Goal: Complete application form: Complete application form

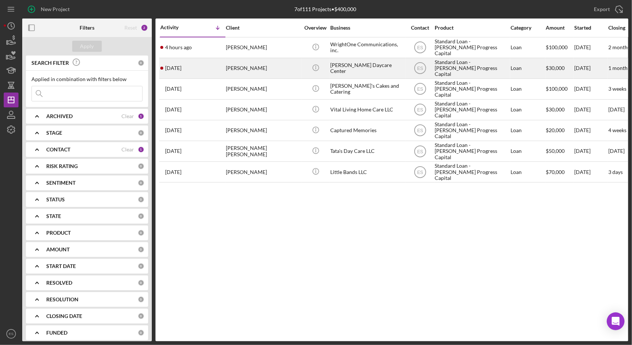
click at [315, 64] on div "[PERSON_NAME] Daycare Center" at bounding box center [367, 69] width 74 height 20
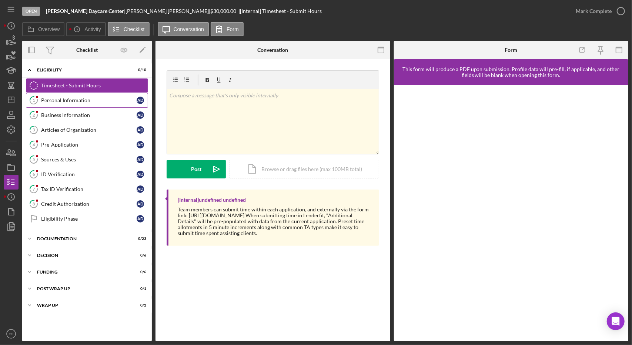
click at [76, 105] on link "1 Personal Information A D" at bounding box center [87, 100] width 122 height 15
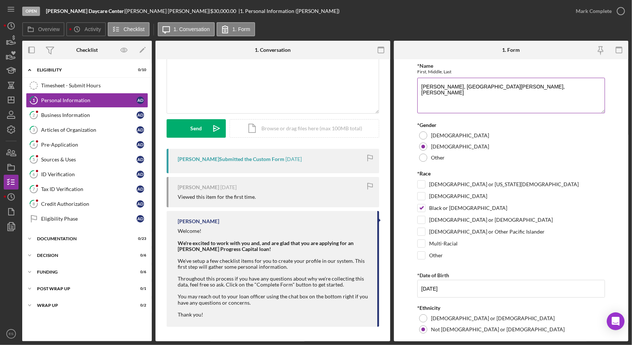
click at [315, 90] on textarea "[PERSON_NAME], [GEOGRAPHIC_DATA][PERSON_NAME], [PERSON_NAME]" at bounding box center [512, 96] width 188 height 36
click at [315, 89] on textarea "[PERSON_NAME] India [PERSON_NAME], [PERSON_NAME]" at bounding box center [512, 96] width 188 height 36
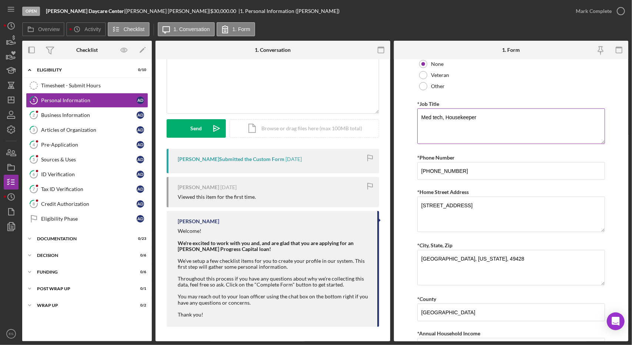
scroll to position [329, 0]
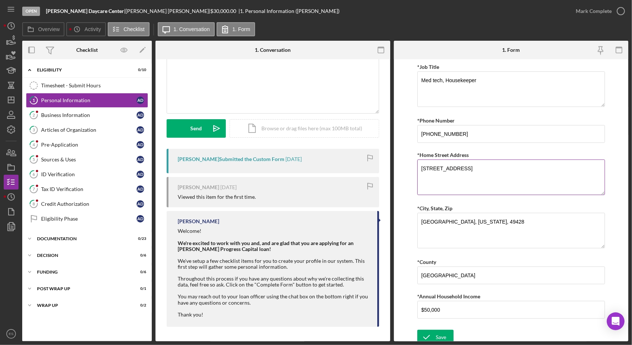
type textarea "[PERSON_NAME] [GEOGRAPHIC_DATA] [PERSON_NAME]"
click at [315, 163] on textarea "[STREET_ADDRESS]" at bounding box center [512, 178] width 188 height 36
type textarea "[STREET_ADDRESS]"
click at [315, 221] on textarea "[GEOGRAPHIC_DATA], [US_STATE], 49428" at bounding box center [512, 231] width 188 height 36
type textarea "[GEOGRAPHIC_DATA], [US_STATE] 49428"
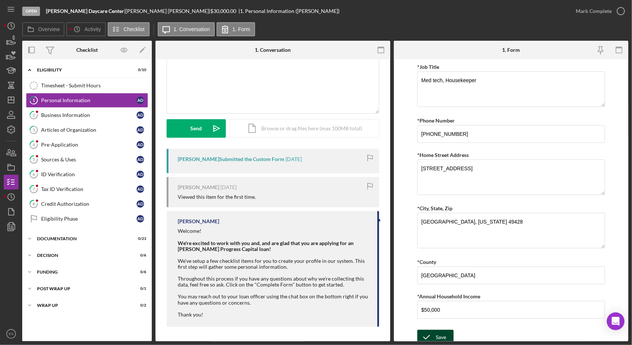
click at [315, 335] on button "Save" at bounding box center [436, 337] width 36 height 15
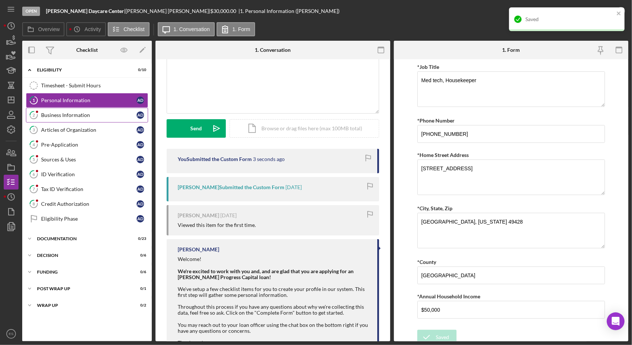
click at [70, 116] on div "Business Information" at bounding box center [89, 115] width 96 height 6
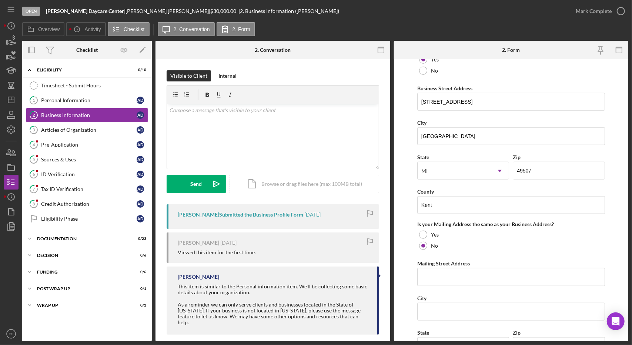
scroll to position [393, 0]
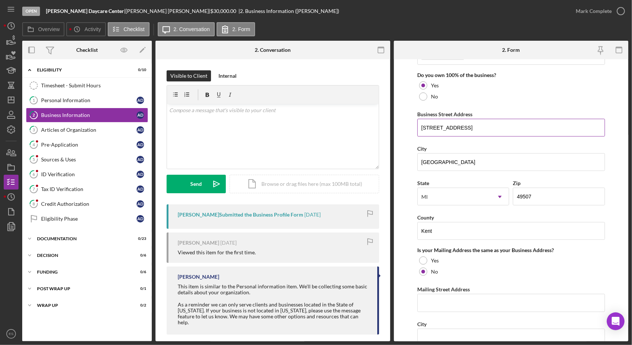
click at [315, 126] on input "[STREET_ADDRESS]" at bounding box center [512, 128] width 188 height 18
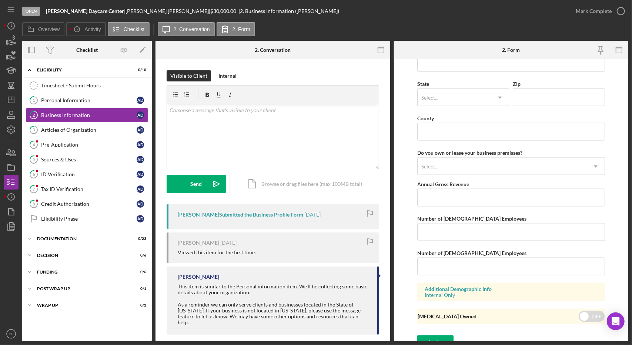
scroll to position [673, 0]
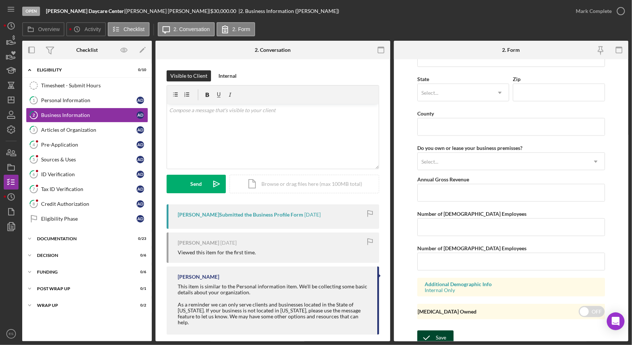
type input "[STREET_ADDRESS]"
click at [315, 337] on icon "submit" at bounding box center [427, 338] width 19 height 19
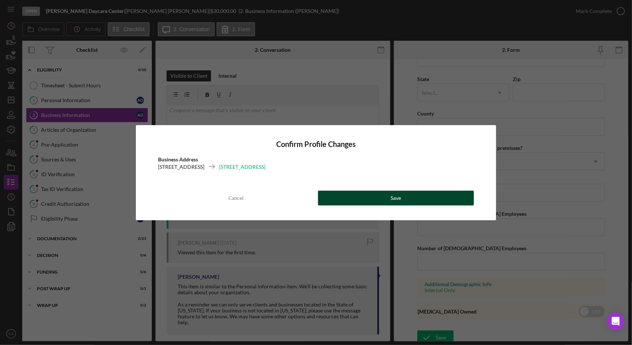
click at [315, 204] on button "Save" at bounding box center [396, 198] width 156 height 15
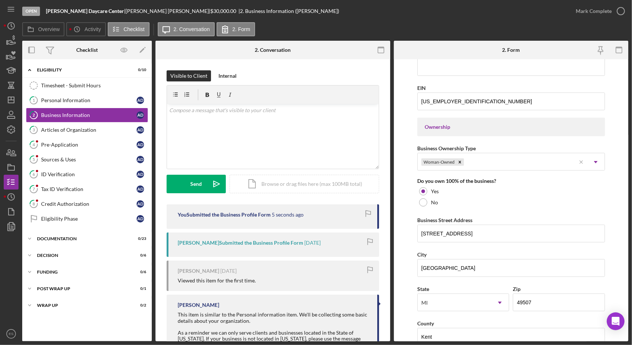
scroll to position [285, 0]
click at [44, 127] on div "Articles of Organization" at bounding box center [89, 130] width 96 height 6
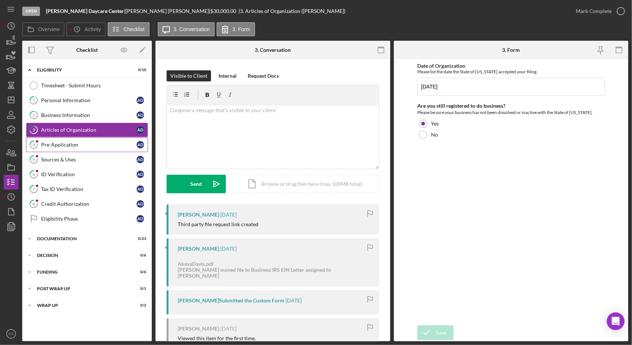
click at [103, 145] on div "Pre-Application" at bounding box center [89, 145] width 96 height 6
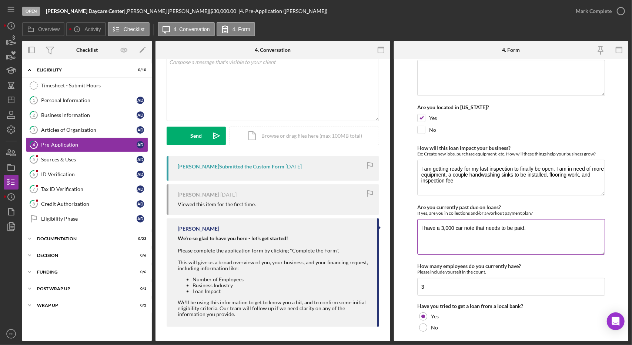
scroll to position [348, 0]
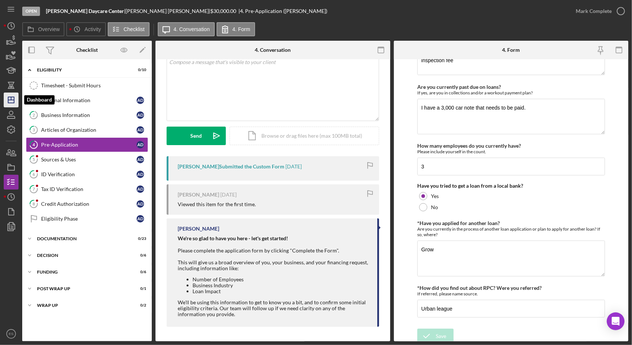
click at [11, 105] on icon "Icon/Dashboard" at bounding box center [11, 100] width 19 height 19
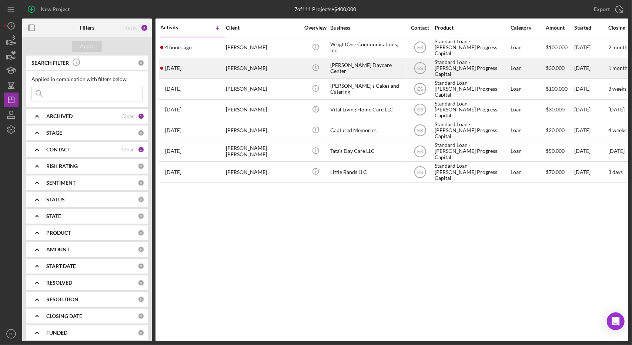
click at [315, 70] on div "[PERSON_NAME] Daycare Center" at bounding box center [367, 69] width 74 height 20
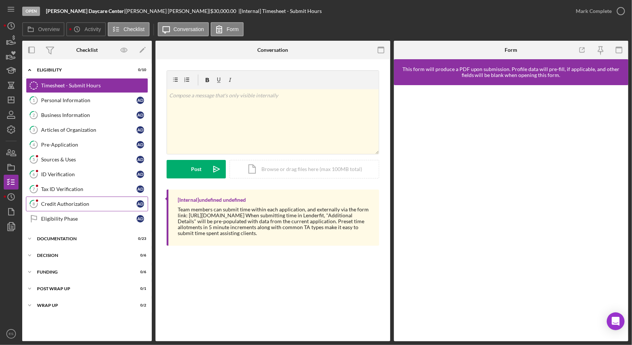
click at [73, 203] on div "Credit Authorization" at bounding box center [89, 204] width 96 height 6
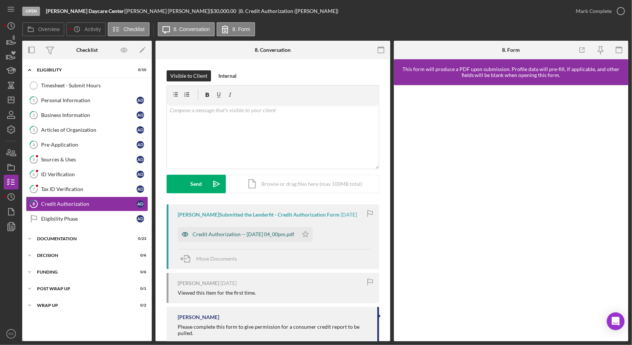
click at [280, 236] on div "Credit Authorization -- [DATE] 04_00pm.pdf" at bounding box center [244, 235] width 102 height 6
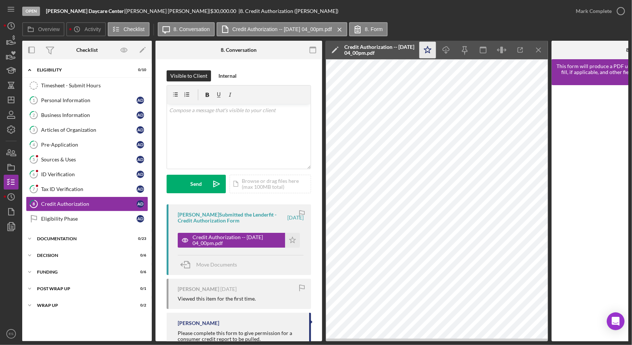
click at [315, 50] on icon "Icon/Star" at bounding box center [428, 50] width 17 height 17
click at [315, 14] on div "Mark Complete" at bounding box center [594, 11] width 36 height 15
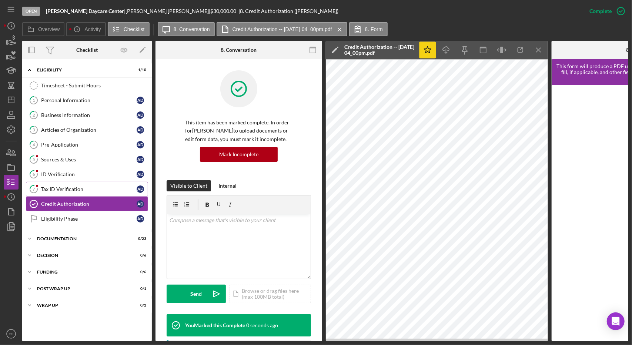
click at [87, 194] on link "7 Tax ID Verification A D" at bounding box center [87, 189] width 122 height 15
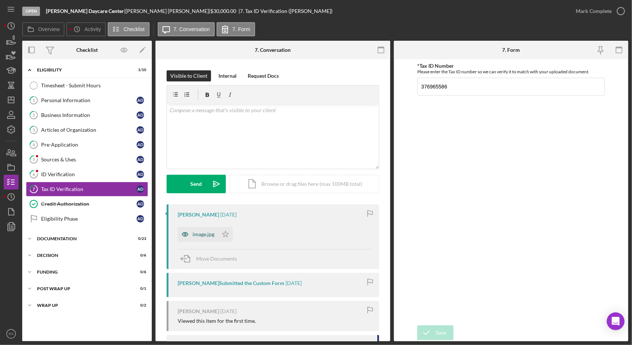
click at [209, 234] on div "image.jpg" at bounding box center [204, 235] width 22 height 6
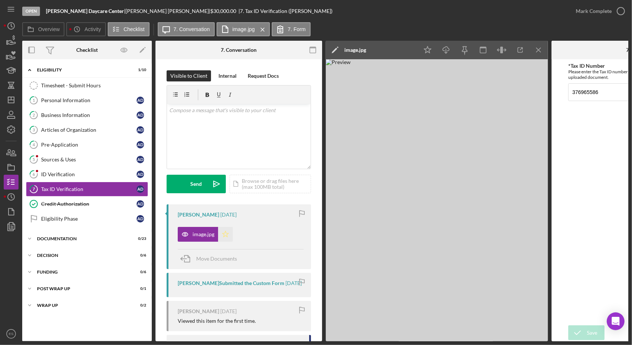
click at [223, 239] on icon "Icon/Star" at bounding box center [225, 234] width 15 height 15
click at [315, 11] on div "Mark Complete" at bounding box center [594, 11] width 36 height 15
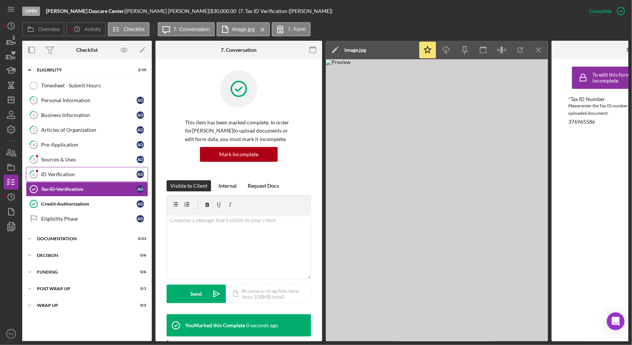
click at [73, 173] on div "ID Verification" at bounding box center [89, 175] width 96 height 6
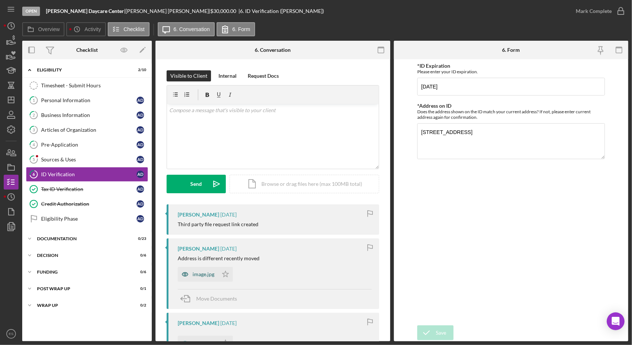
click at [202, 280] on div "image.jpg" at bounding box center [198, 274] width 40 height 15
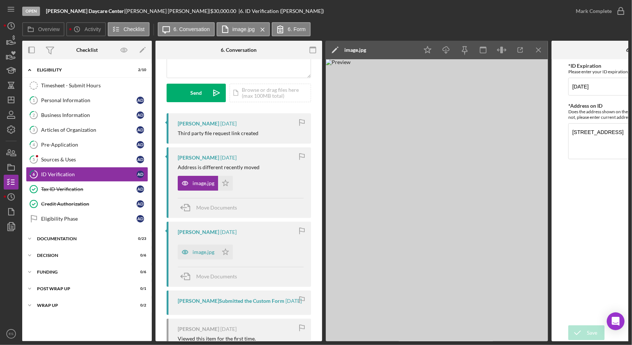
scroll to position [93, 0]
click at [199, 246] on div "image.jpg" at bounding box center [198, 250] width 40 height 15
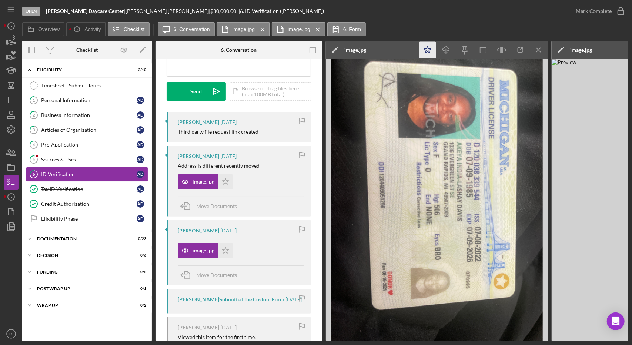
click at [315, 50] on polygon "button" at bounding box center [428, 49] width 7 height 7
click at [315, 53] on icon "Icon/Menu Close" at bounding box center [539, 50] width 17 height 17
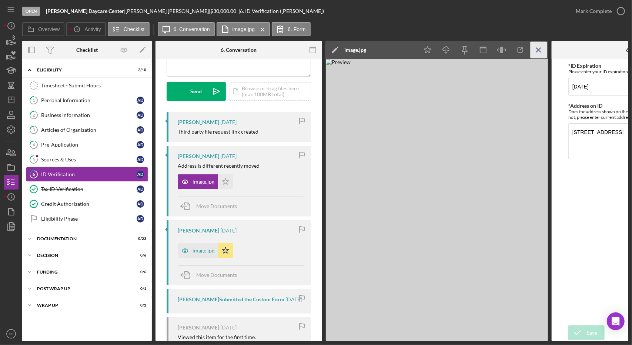
click at [315, 47] on icon "Icon/Menu Close" at bounding box center [539, 50] width 17 height 17
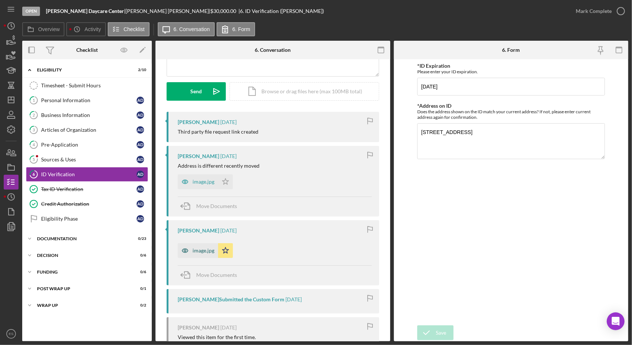
click at [205, 249] on div "image.jpg" at bounding box center [204, 251] width 22 height 6
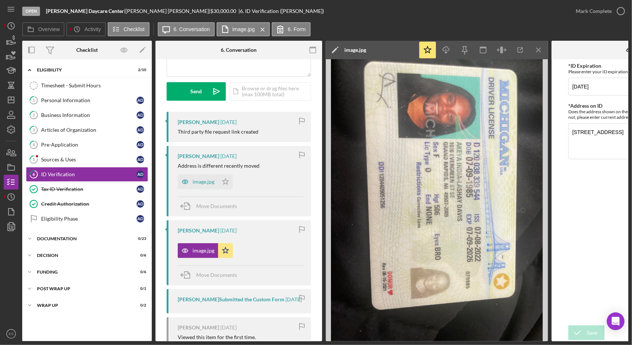
scroll to position [0, 90]
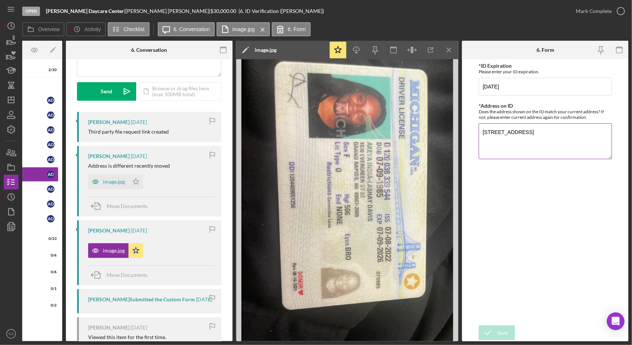
click at [315, 133] on textarea "[STREET_ADDRESS]" at bounding box center [545, 141] width 133 height 36
click at [315, 132] on textarea "[STREET_ADDRESS]" at bounding box center [545, 141] width 133 height 36
type textarea "[STREET_ADDRESS]"
click at [315, 336] on div "Save" at bounding box center [503, 333] width 10 height 15
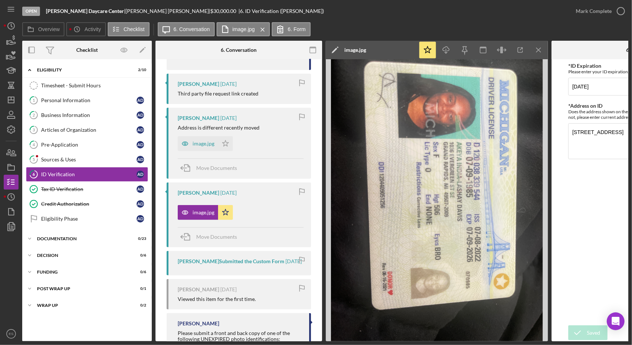
scroll to position [0, 0]
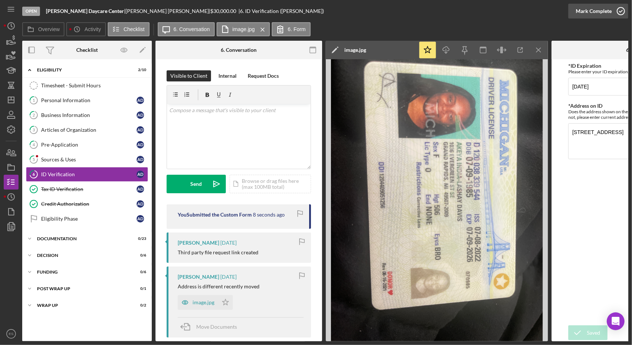
click at [315, 11] on div "Mark Complete" at bounding box center [594, 11] width 36 height 15
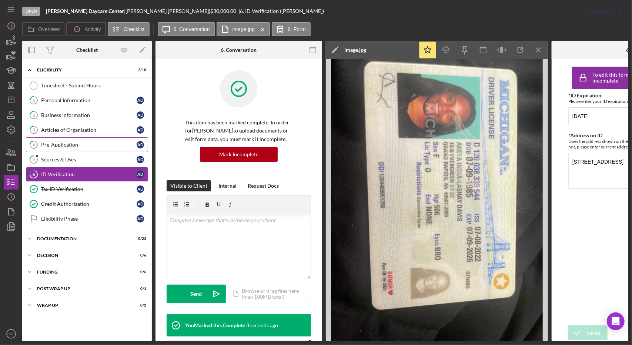
click at [72, 145] on div "Pre-Application" at bounding box center [89, 145] width 96 height 6
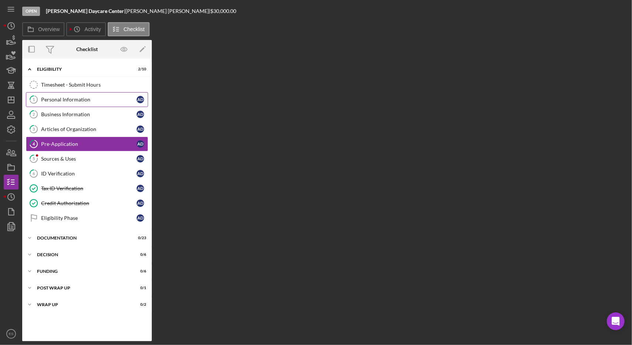
click at [94, 102] on link "1 Personal Information A D" at bounding box center [87, 99] width 122 height 15
